Goal: Use online tool/utility: Utilize a website feature to perform a specific function

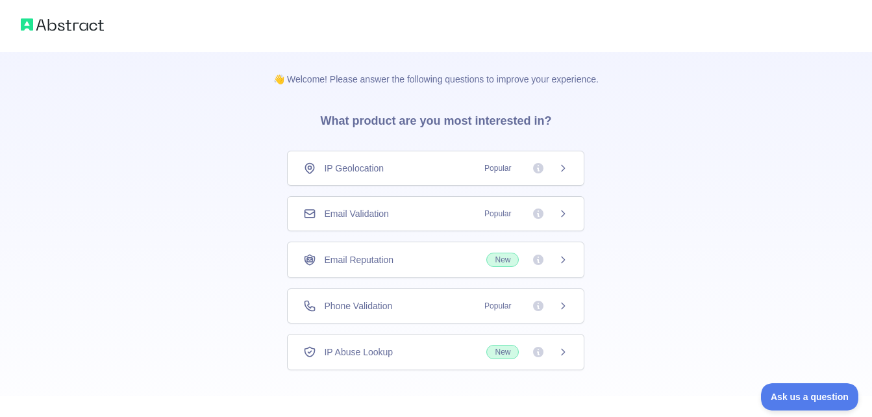
click at [386, 313] on div "Phone Validation Popular" at bounding box center [436, 305] width 298 height 35
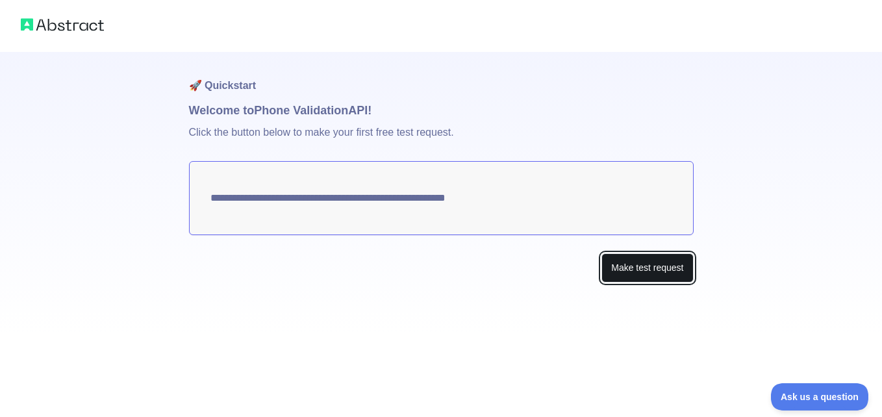
click at [629, 273] on button "Make test request" at bounding box center [648, 267] width 92 height 29
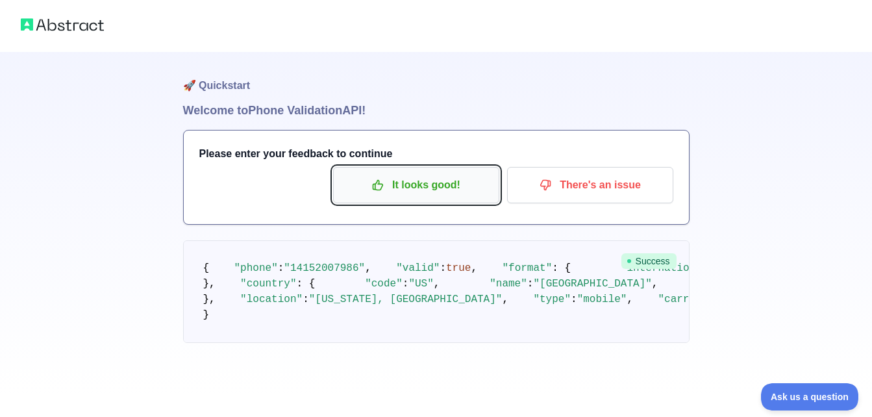
click at [469, 183] on p "It looks good!" at bounding box center [416, 185] width 147 height 22
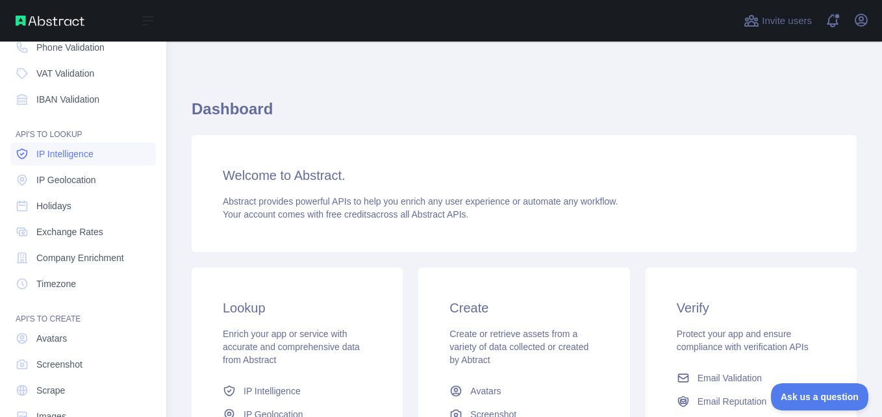
scroll to position [130, 0]
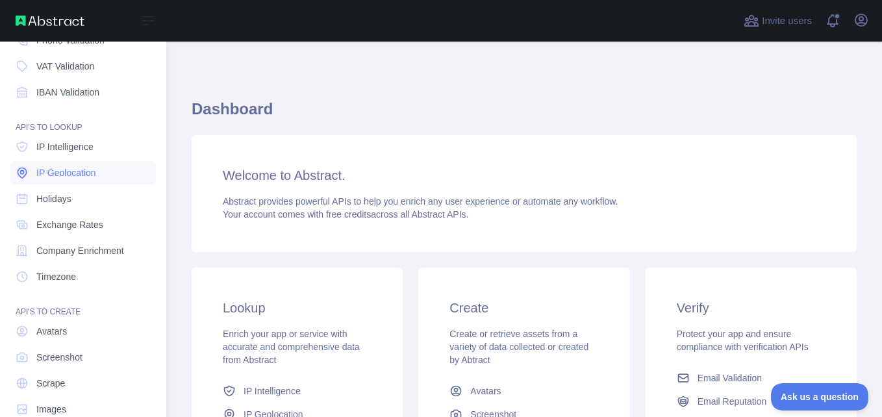
click at [114, 171] on link "IP Geolocation" at bounding box center [83, 172] width 146 height 23
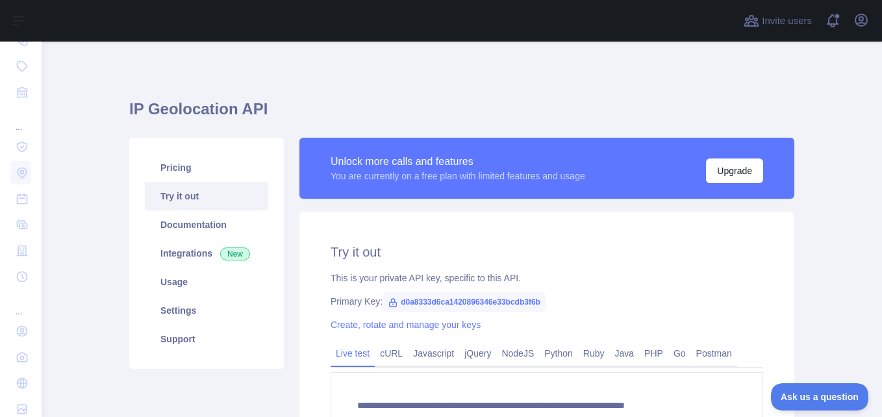
type textarea "**********"
